Goal: Information Seeking & Learning: Learn about a topic

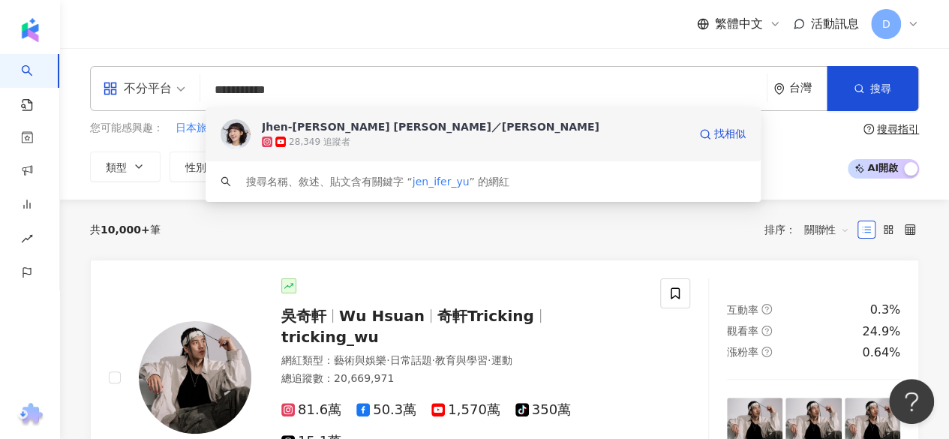
click at [374, 134] on div "28,349 追蹤者" at bounding box center [475, 141] width 426 height 15
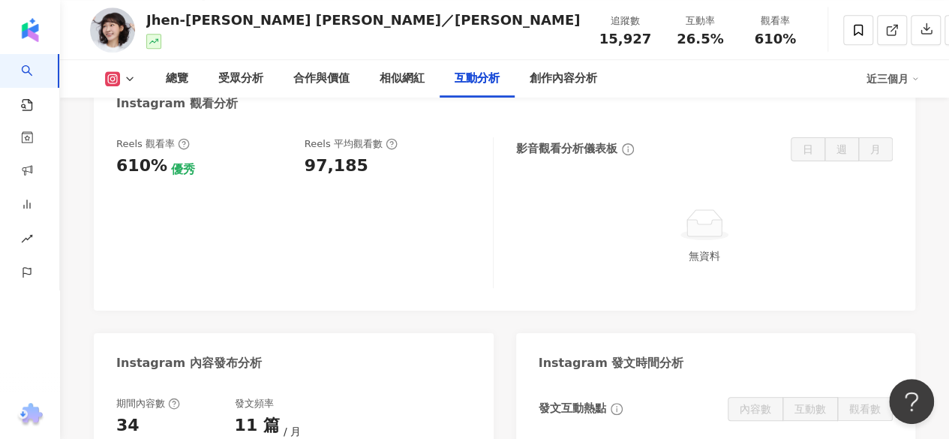
scroll to position [3375, 0]
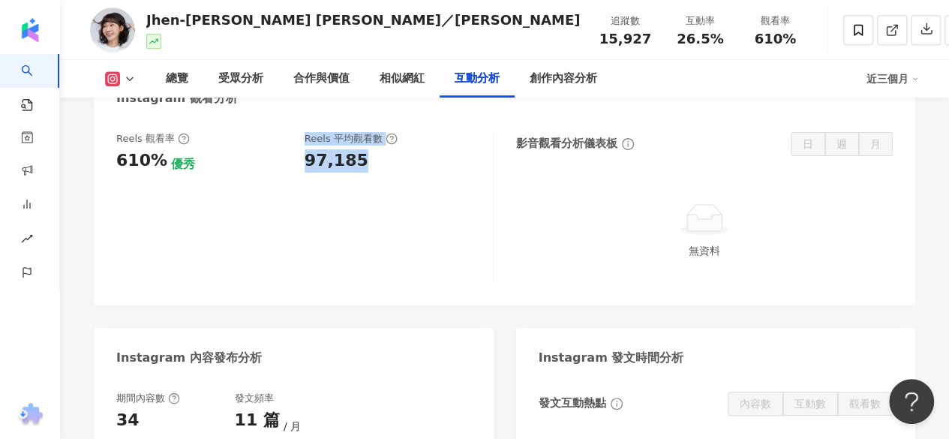
drag, startPoint x: 306, startPoint y: 147, endPoint x: 371, endPoint y: 146, distance: 64.5
click at [371, 147] on div "Reels 觀看率 610% 優秀 [PERSON_NAME] 平均觀看數 97,185" at bounding box center [297, 152] width 362 height 41
click at [371, 149] on div "97,185" at bounding box center [391, 160] width 173 height 23
drag, startPoint x: 347, startPoint y: 149, endPoint x: 303, endPoint y: 149, distance: 44.3
click at [303, 149] on div "Reels 觀看率 610% 優秀 [PERSON_NAME] 平均觀看數 97,185" at bounding box center [297, 152] width 362 height 41
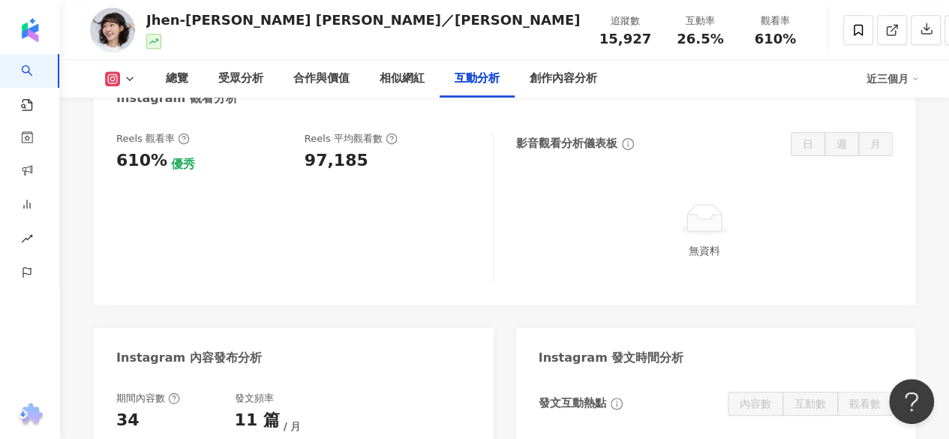
click at [371, 150] on div "97,185" at bounding box center [391, 160] width 173 height 23
drag, startPoint x: 329, startPoint y: 149, endPoint x: 299, endPoint y: 148, distance: 30.8
click at [299, 148] on div "Reels 觀看率 610% 優秀 [PERSON_NAME] 平均觀看數 97,185" at bounding box center [297, 152] width 362 height 41
drag, startPoint x: 365, startPoint y: 146, endPoint x: 278, endPoint y: 146, distance: 87.8
click at [278, 146] on div "Reels 觀看率 610% 優秀 [PERSON_NAME] 平均觀看數 97,185" at bounding box center [297, 152] width 362 height 41
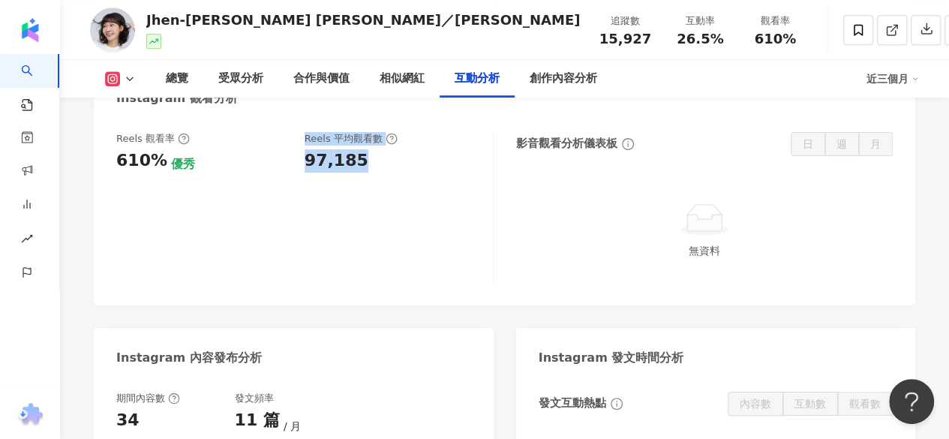
click at [369, 160] on div "Reels 觀看率 610% 優秀 [PERSON_NAME] 平均觀看數 97,185" at bounding box center [304, 207] width 377 height 151
click at [333, 149] on div "97,185" at bounding box center [337, 160] width 64 height 23
copy div "97,185"
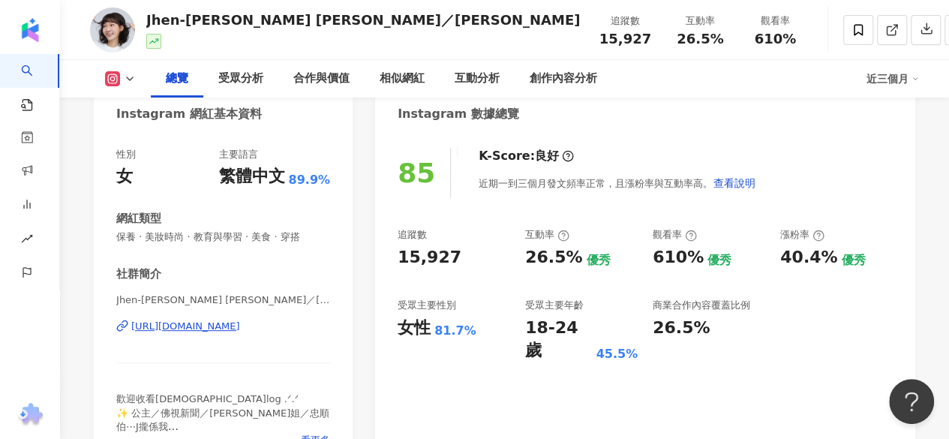
scroll to position [102, 0]
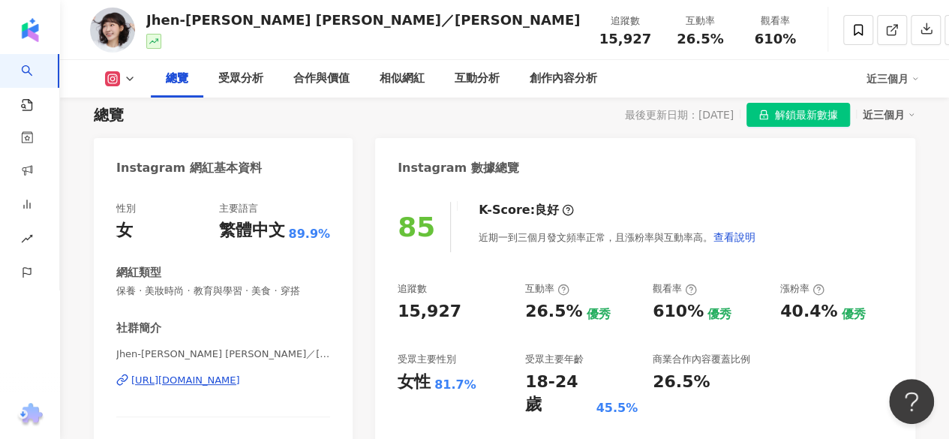
click at [657, 202] on div "K-Score : 良好 近期一到三個月發文頻率正常，且漲粉率與互動率高。 查看說明" at bounding box center [610, 227] width 293 height 50
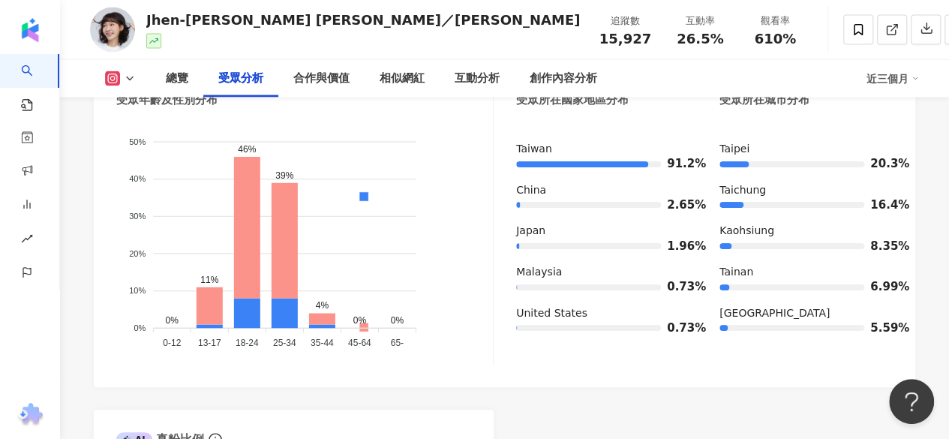
scroll to position [1377, 0]
